Goal: Check status: Check status

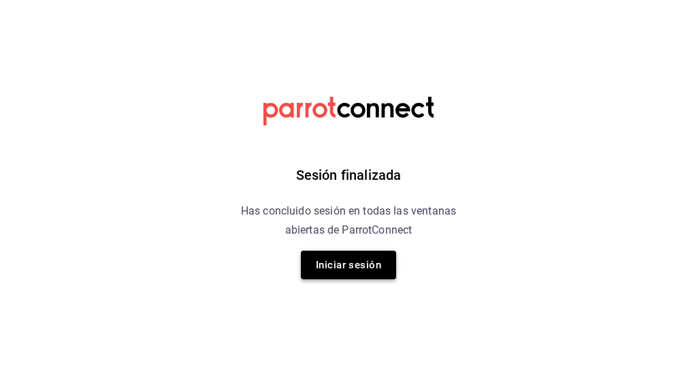
click at [342, 268] on button "Iniciar sesión" at bounding box center [348, 264] width 95 height 29
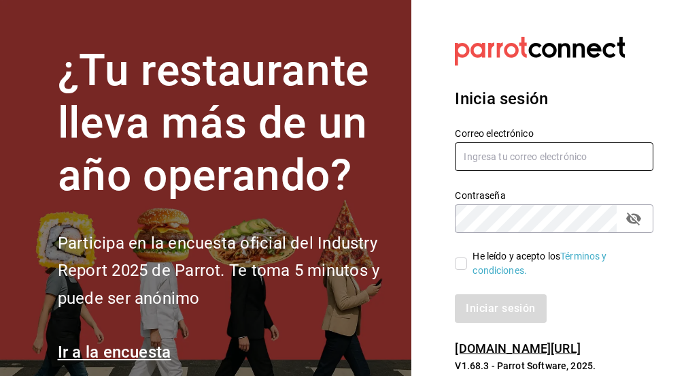
type input "[EMAIL_ADDRESS][DOMAIN_NAME]"
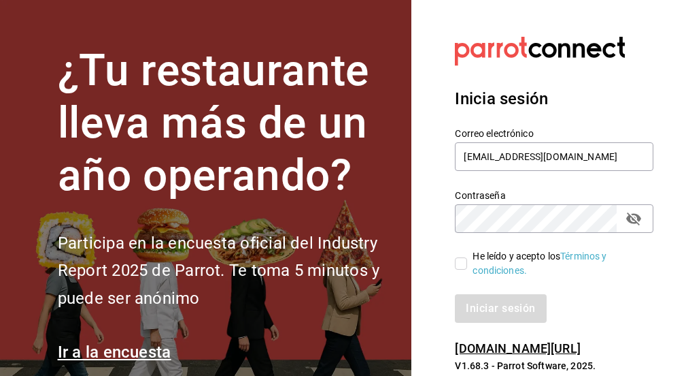
click at [463, 261] on input "He leído y acepto los Términos y condiciones." at bounding box center [461, 263] width 12 height 12
checkbox input "true"
click at [486, 315] on button "Iniciar sesión" at bounding box center [501, 308] width 93 height 29
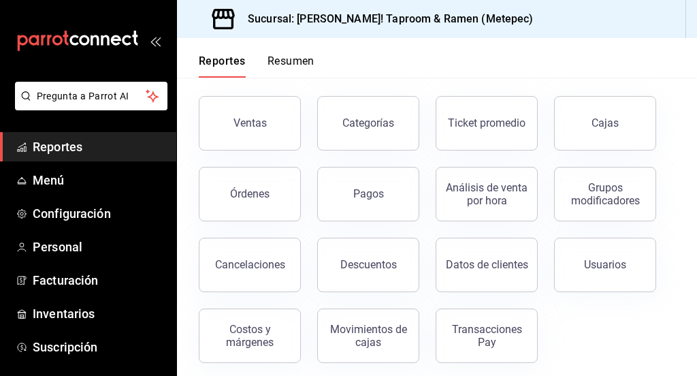
scroll to position [67, 0]
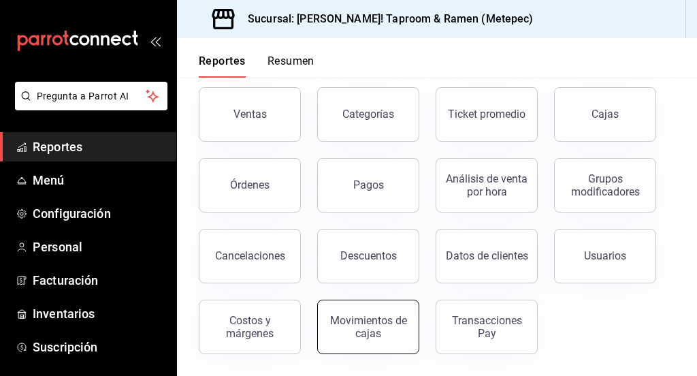
click at [333, 329] on div "Movimientos de cajas" at bounding box center [368, 327] width 84 height 26
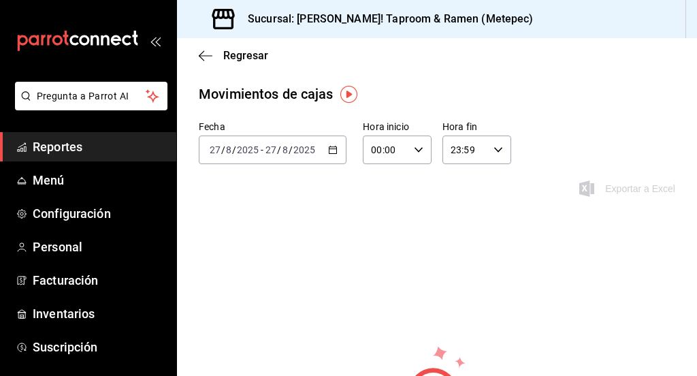
click at [196, 48] on div "Regresar" at bounding box center [437, 55] width 520 height 35
click at [207, 65] on div "Regresar" at bounding box center [437, 55] width 520 height 35
click at [201, 56] on icon "button" at bounding box center [206, 56] width 14 height 12
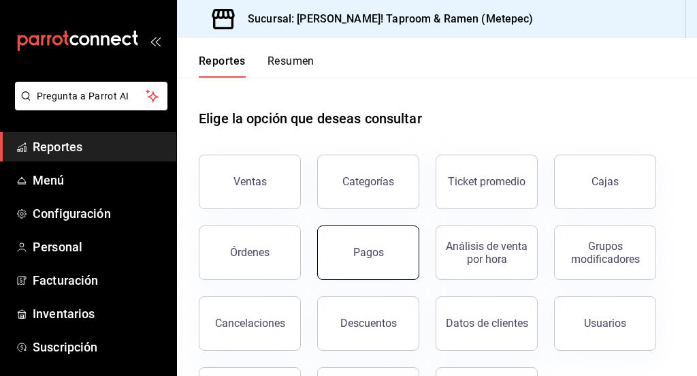
click at [386, 256] on button "Pagos" at bounding box center [368, 252] width 102 height 54
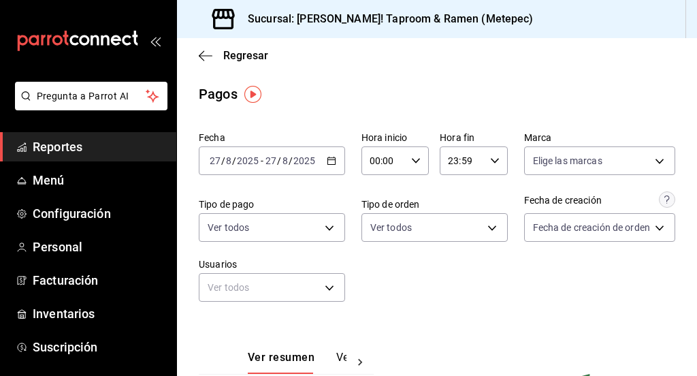
click at [310, 161] on input "2025" at bounding box center [304, 160] width 23 height 11
click at [329, 162] on icon "button" at bounding box center [332, 161] width 10 height 10
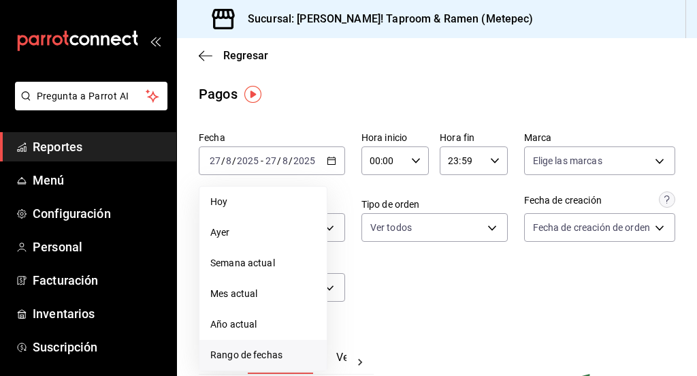
click at [240, 354] on span "Rango de fechas" at bounding box center [262, 355] width 105 height 14
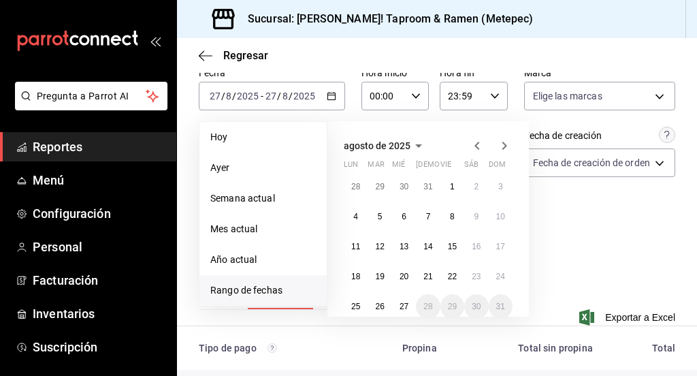
scroll to position [65, 0]
click at [470, 274] on button "23" at bounding box center [476, 275] width 24 height 24
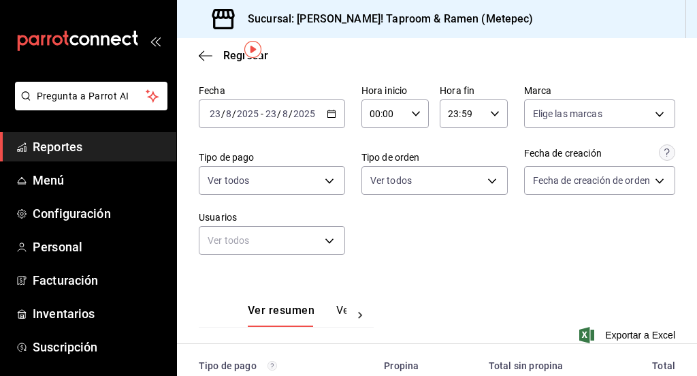
scroll to position [44, 0]
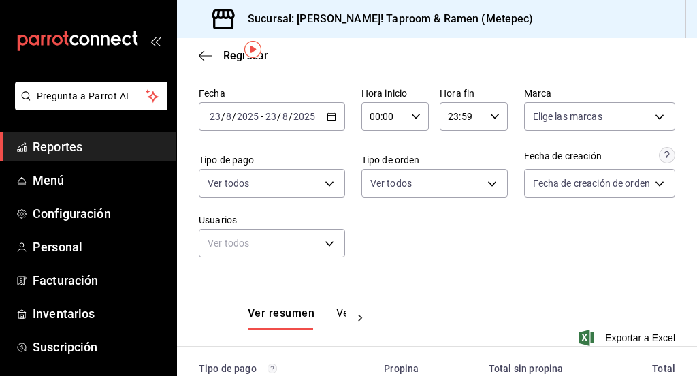
click at [327, 118] on icon "button" at bounding box center [332, 117] width 10 height 10
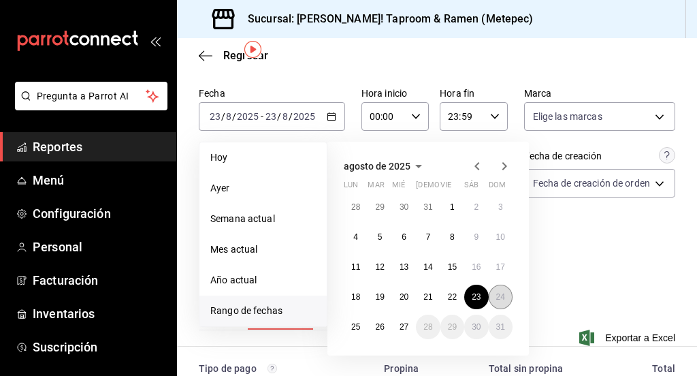
click at [496, 302] on button "24" at bounding box center [500, 296] width 24 height 24
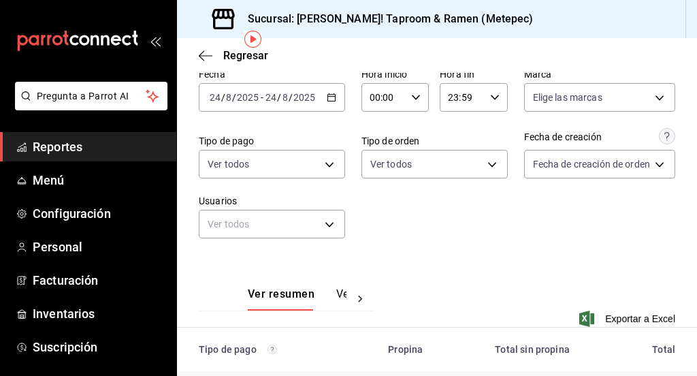
scroll to position [44, 0]
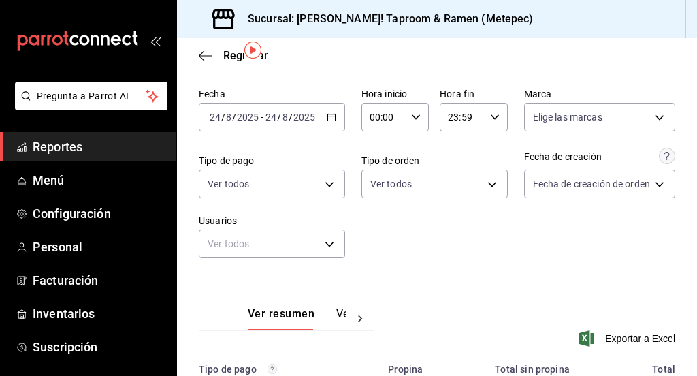
click at [329, 120] on icon "button" at bounding box center [332, 117] width 10 height 10
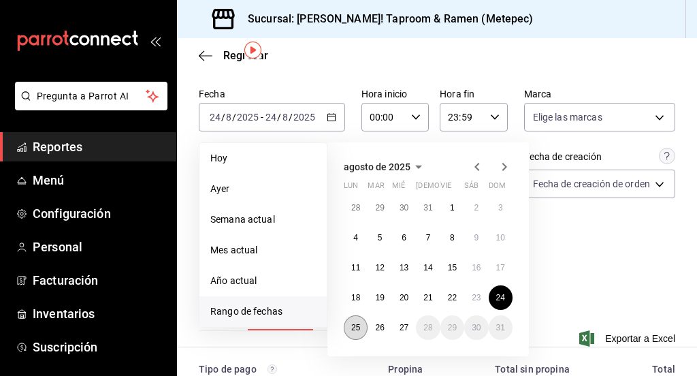
click at [351, 327] on abbr "25" at bounding box center [355, 327] width 9 height 10
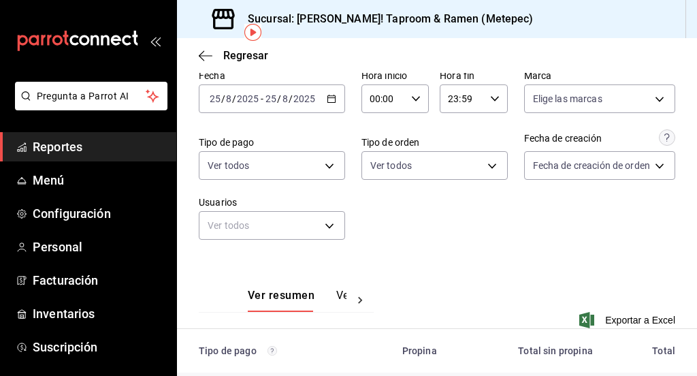
scroll to position [61, 0]
click at [327, 103] on \(Stroke\) "button" at bounding box center [331, 99] width 8 height 7
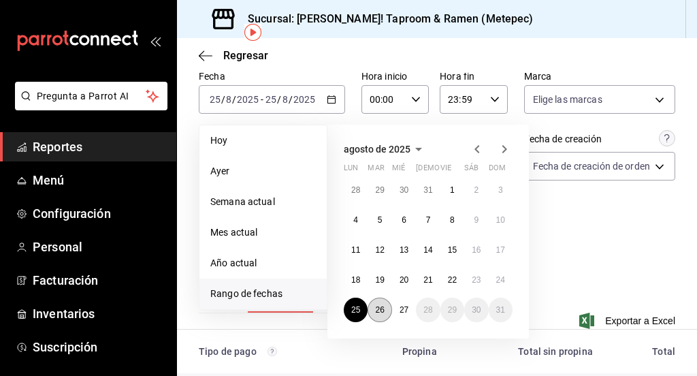
click at [379, 310] on abbr "26" at bounding box center [379, 310] width 9 height 10
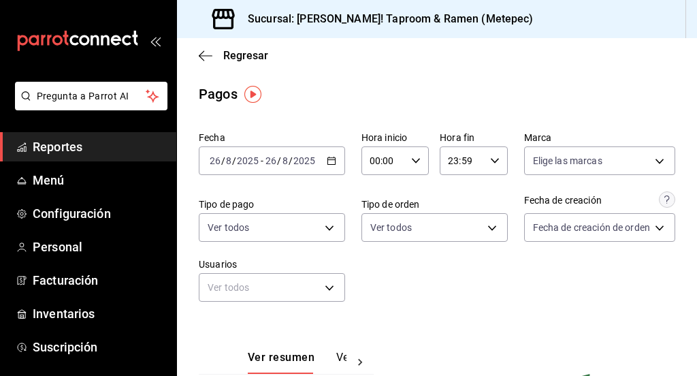
click at [327, 159] on \(Stroke\) "button" at bounding box center [330, 159] width 7 height 1
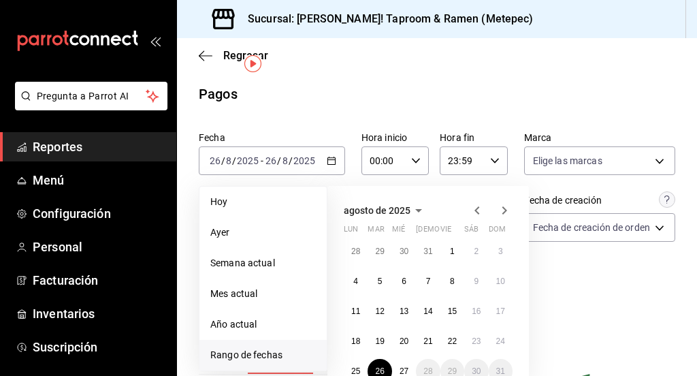
scroll to position [154, 0]
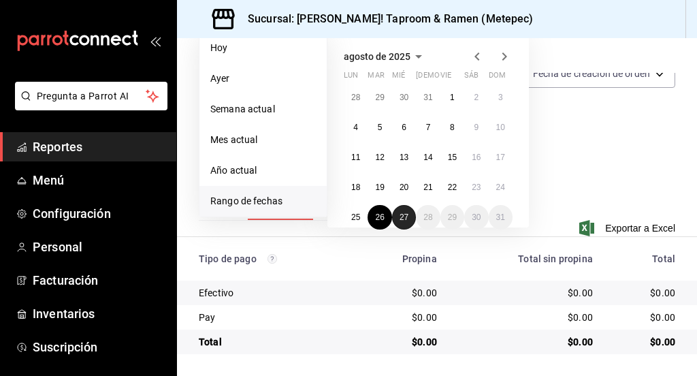
click at [405, 222] on button "27" at bounding box center [404, 217] width 24 height 24
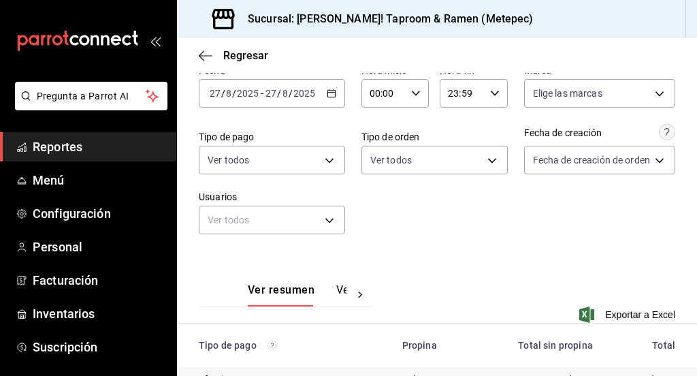
scroll to position [32, 0]
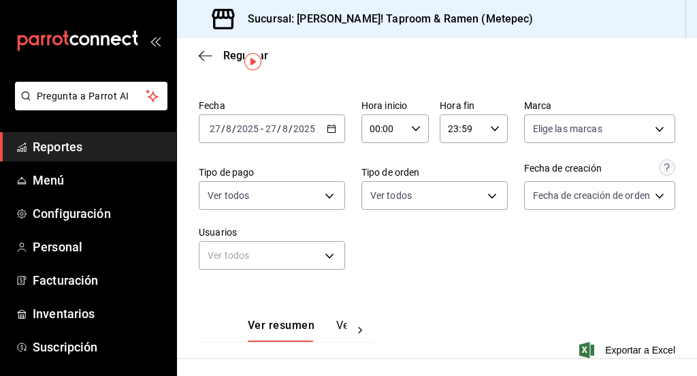
click at [329, 137] on div "2025-08-27 27 / 8 / 2025 - 2025-08-27 27 / 8 / 2025" at bounding box center [272, 128] width 146 height 29
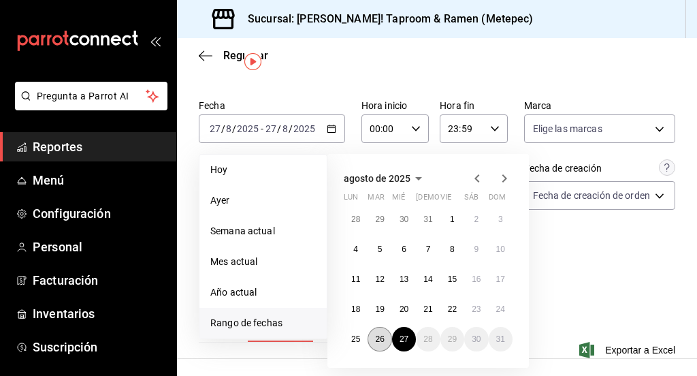
click at [376, 337] on abbr "26" at bounding box center [379, 339] width 9 height 10
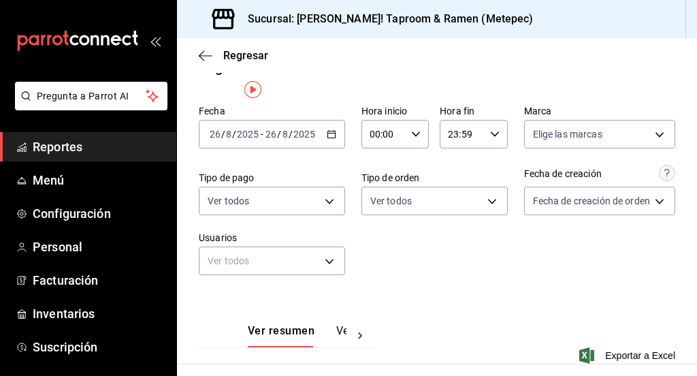
scroll to position [4, 0]
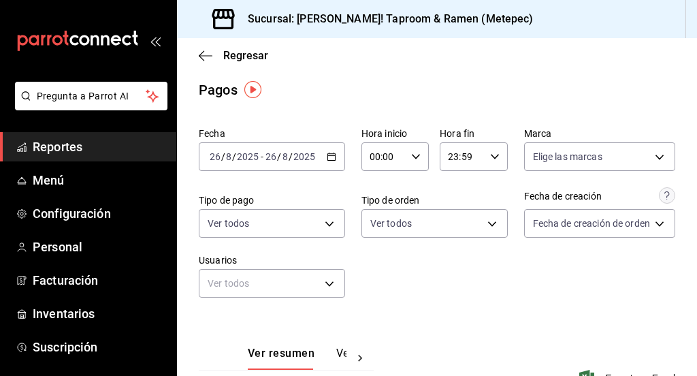
click at [333, 153] on div "2025-08-26 26 / 8 / 2025 - 2025-08-26 26 / 8 / 2025" at bounding box center [272, 156] width 146 height 29
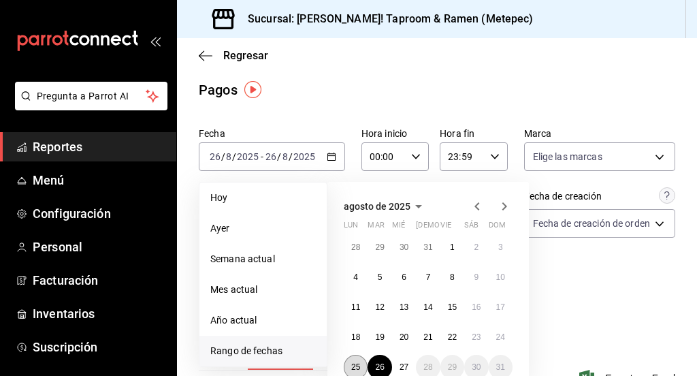
click at [358, 371] on button "25" at bounding box center [356, 366] width 24 height 24
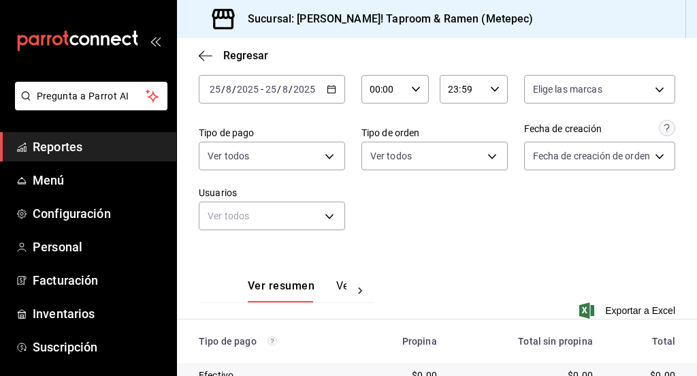
scroll to position [70, 0]
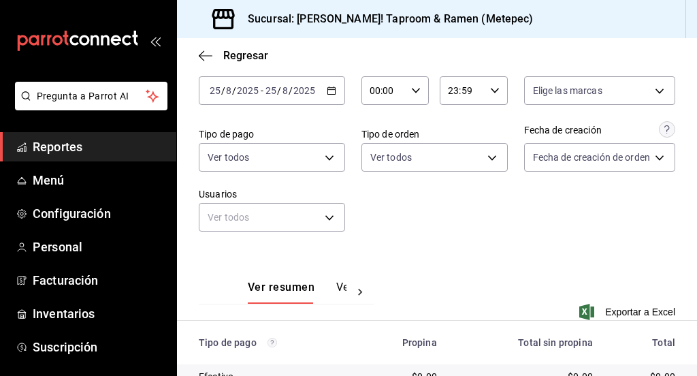
click at [327, 91] on icon "button" at bounding box center [332, 91] width 10 height 10
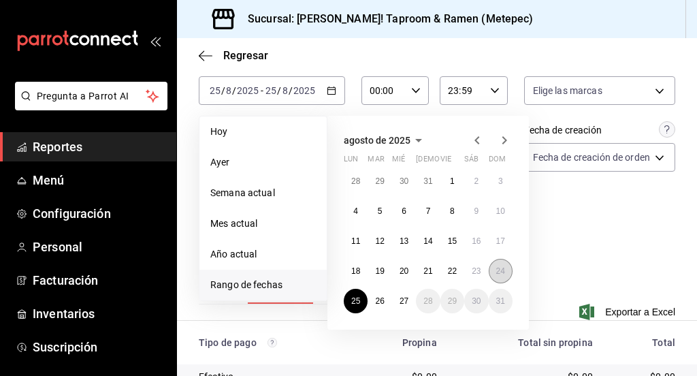
click at [501, 273] on abbr "24" at bounding box center [500, 271] width 9 height 10
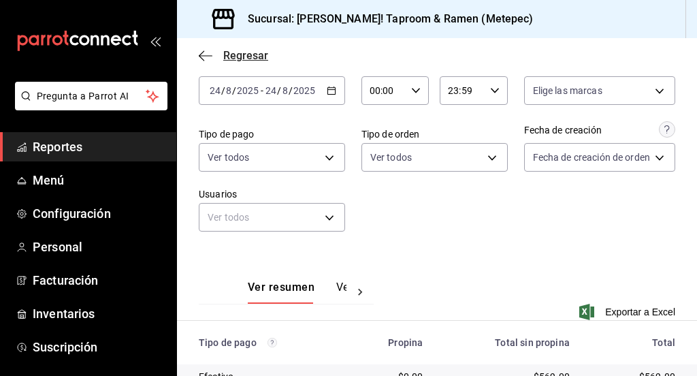
click at [203, 59] on icon "button" at bounding box center [206, 56] width 14 height 12
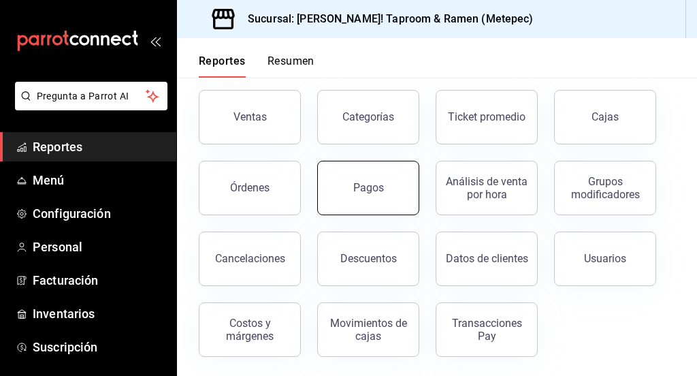
scroll to position [65, 0]
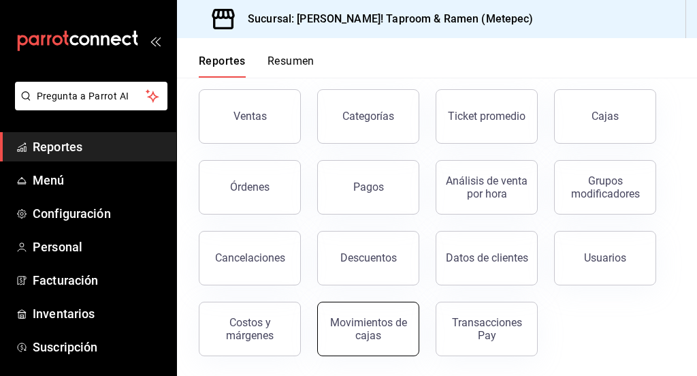
click at [382, 303] on button "Movimientos de cajas" at bounding box center [368, 328] width 102 height 54
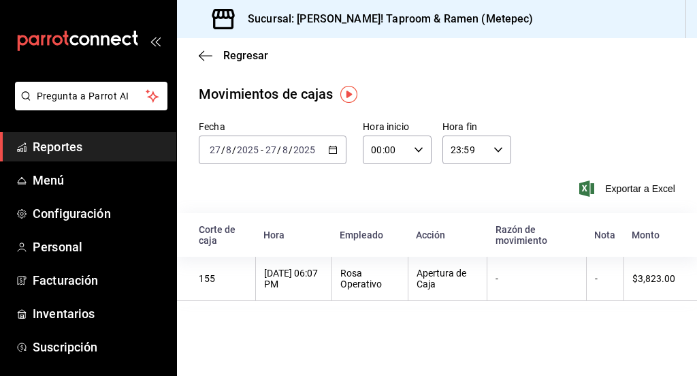
click at [331, 150] on icon "button" at bounding box center [333, 150] width 10 height 10
click at [373, 190] on div "Exportar a Excel" at bounding box center [437, 188] width 476 height 16
click at [337, 146] on div "2025-08-27 27 / 8 / 2025 - 2025-08-27 27 / 8 / 2025" at bounding box center [273, 149] width 148 height 29
click at [433, 210] on div "Fecha 2025-08-27 27 / 8 / 2025 - 2025-08-27 27 / 8 / 2025 Hora inicio 00:00 Hor…" at bounding box center [437, 166] width 520 height 93
click at [337, 152] on div "2025-08-27 27 / 8 / 2025 - 2025-08-27 27 / 8 / 2025" at bounding box center [273, 149] width 148 height 29
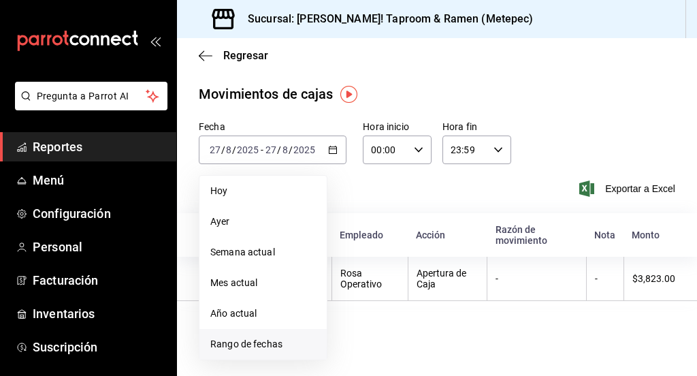
click at [248, 337] on span "Rango de fechas" at bounding box center [262, 344] width 105 height 14
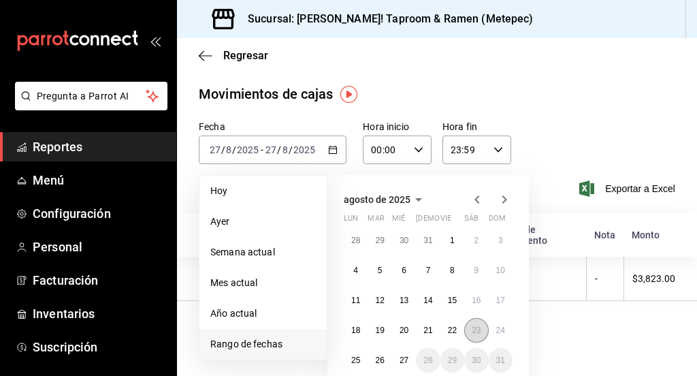
click at [471, 335] on button "23" at bounding box center [476, 330] width 24 height 24
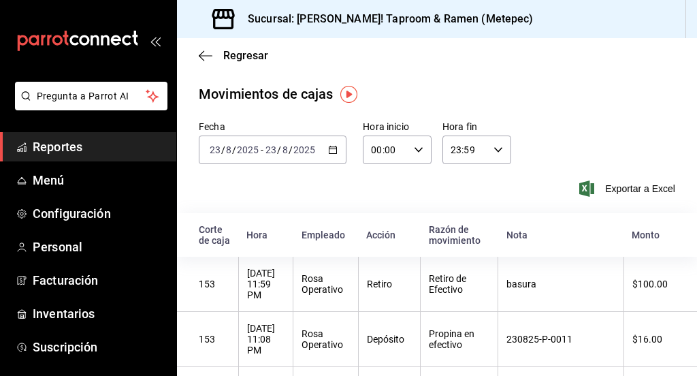
click at [328, 154] on div "2025-08-23 23 / 8 / 2025 - 2025-08-23 23 / 8 / 2025" at bounding box center [273, 149] width 148 height 29
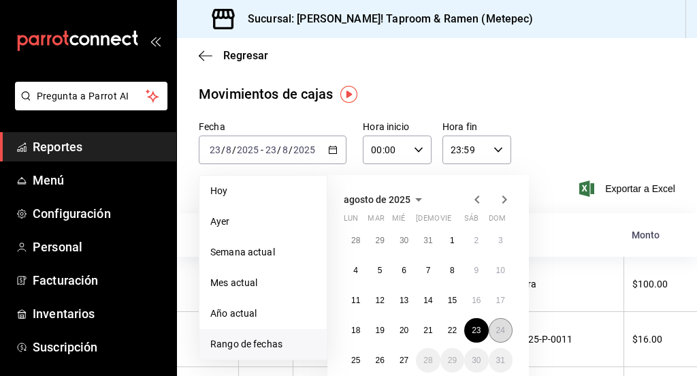
click at [495, 329] on button "24" at bounding box center [500, 330] width 24 height 24
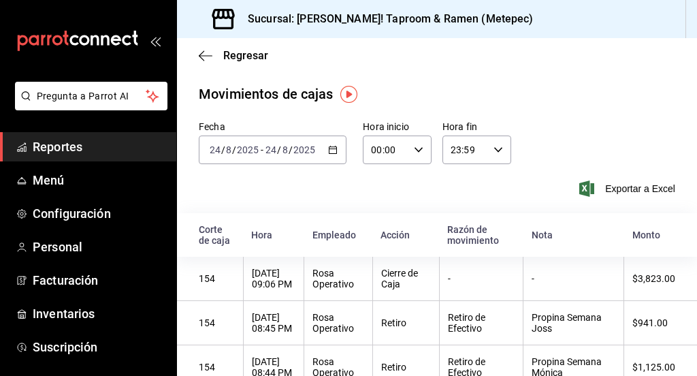
click at [331, 146] on icon "button" at bounding box center [333, 150] width 10 height 10
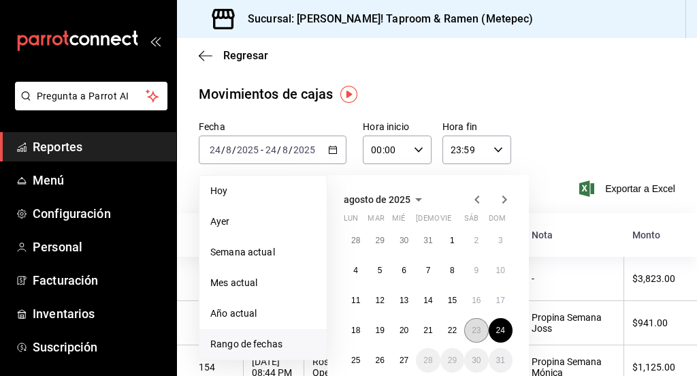
click at [477, 324] on button "23" at bounding box center [476, 330] width 24 height 24
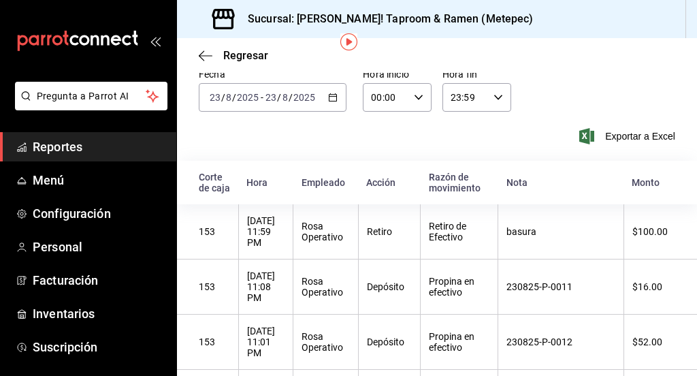
scroll to position [52, 0]
click at [329, 100] on \(Stroke\) "button" at bounding box center [333, 98] width 8 height 7
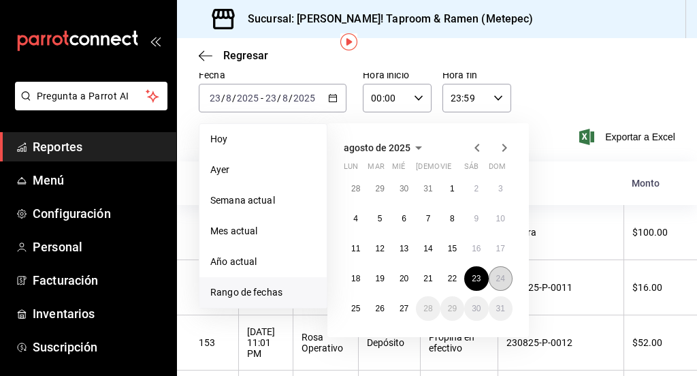
click at [501, 274] on abbr "24" at bounding box center [500, 278] width 9 height 10
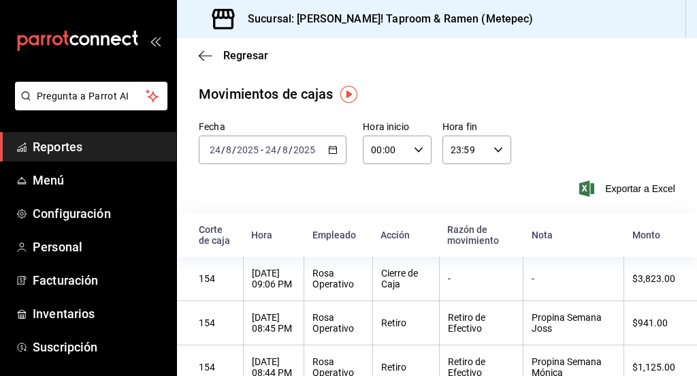
click at [329, 146] on \(Stroke\) "button" at bounding box center [333, 149] width 8 height 7
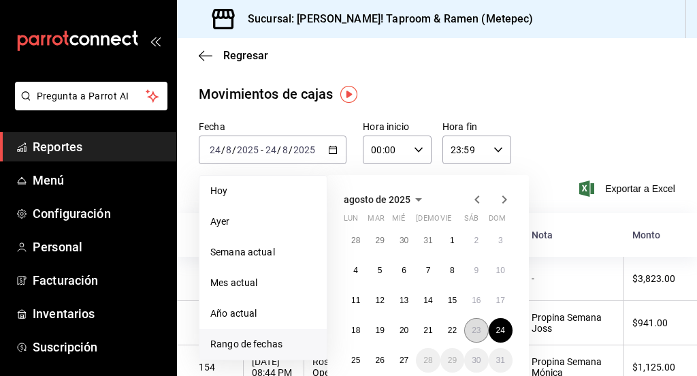
click at [476, 325] on abbr "23" at bounding box center [475, 330] width 9 height 10
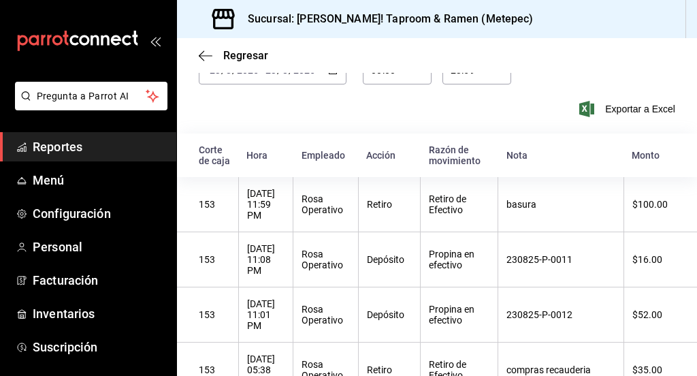
scroll to position [73, 0]
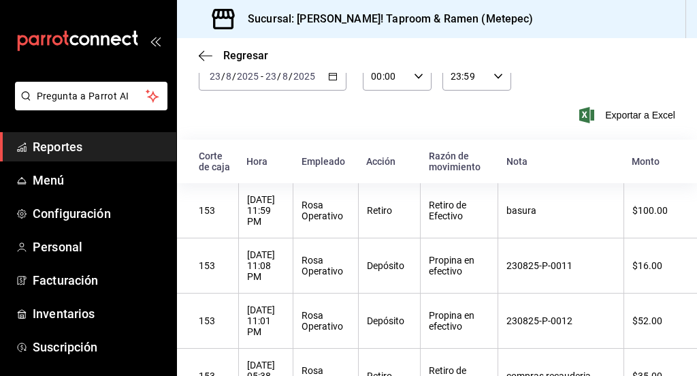
click at [329, 83] on div "2025-08-23 23 / 8 / 2025 - 2025-08-23 23 / 8 / 2025" at bounding box center [273, 76] width 148 height 29
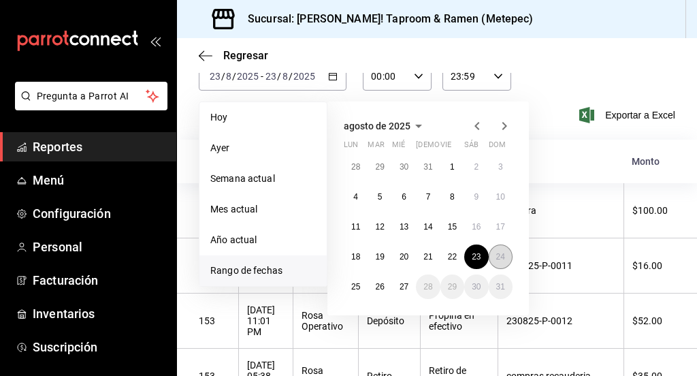
click at [502, 257] on abbr "24" at bounding box center [500, 257] width 9 height 10
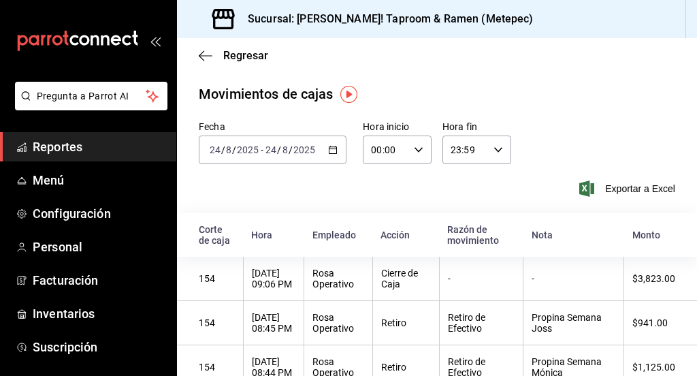
click at [330, 156] on div "2025-08-24 24 / 8 / 2025 - 2025-08-24 24 / 8 / 2025" at bounding box center [273, 149] width 148 height 29
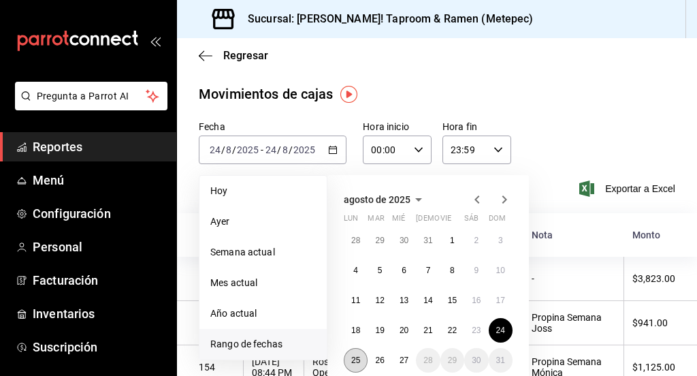
click at [360, 359] on abbr "25" at bounding box center [355, 360] width 9 height 10
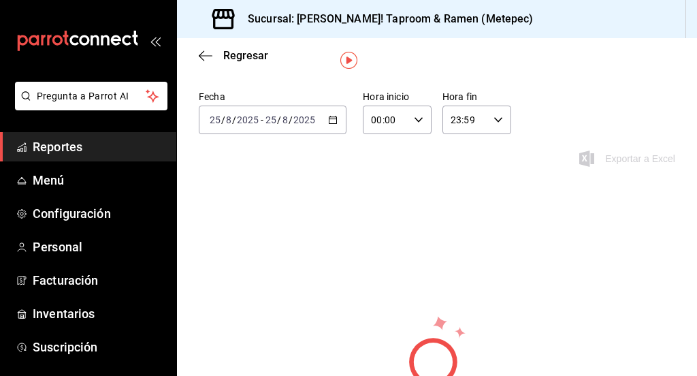
scroll to position [34, 0]
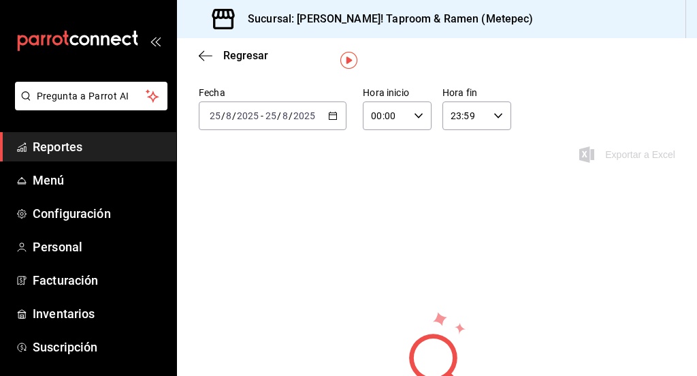
click at [331, 114] on icon "button" at bounding box center [333, 116] width 10 height 10
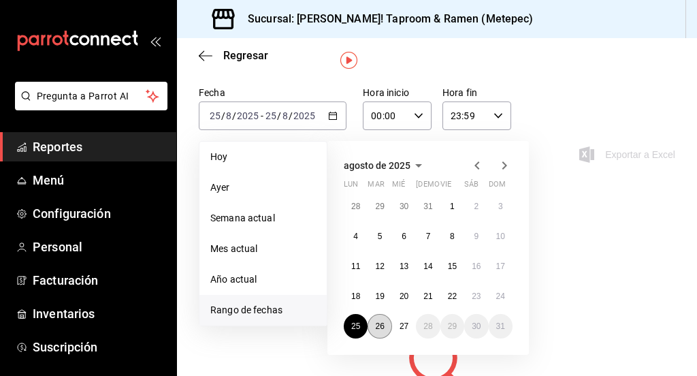
click at [380, 319] on button "26" at bounding box center [379, 326] width 24 height 24
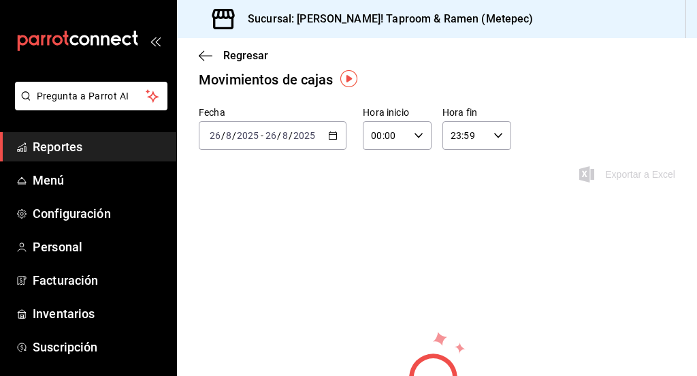
scroll to position [16, 0]
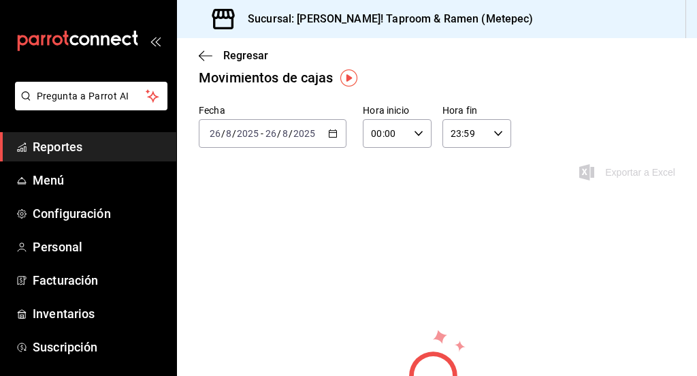
click at [331, 138] on div "2025-08-26 26 / 8 / 2025 - 2025-08-26 26 / 8 / 2025" at bounding box center [273, 133] width 148 height 29
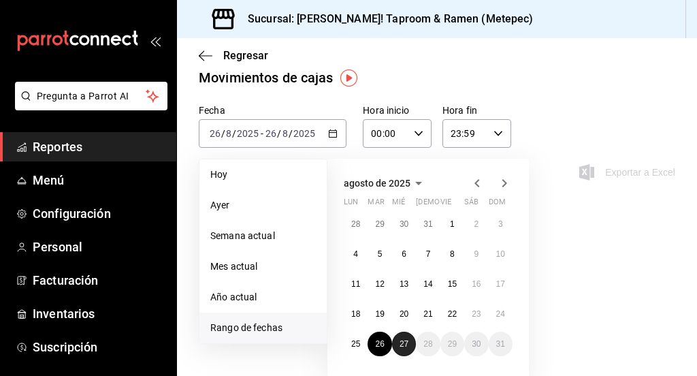
click at [403, 342] on abbr "27" at bounding box center [403, 344] width 9 height 10
